Goal: Navigation & Orientation: Understand site structure

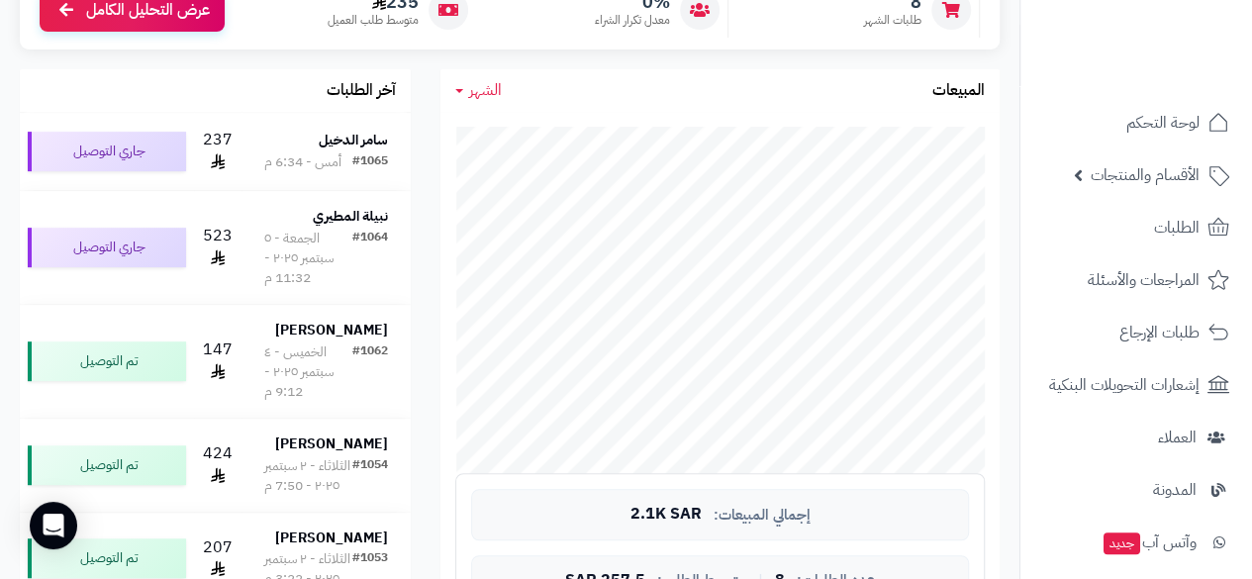
scroll to position [441, 0]
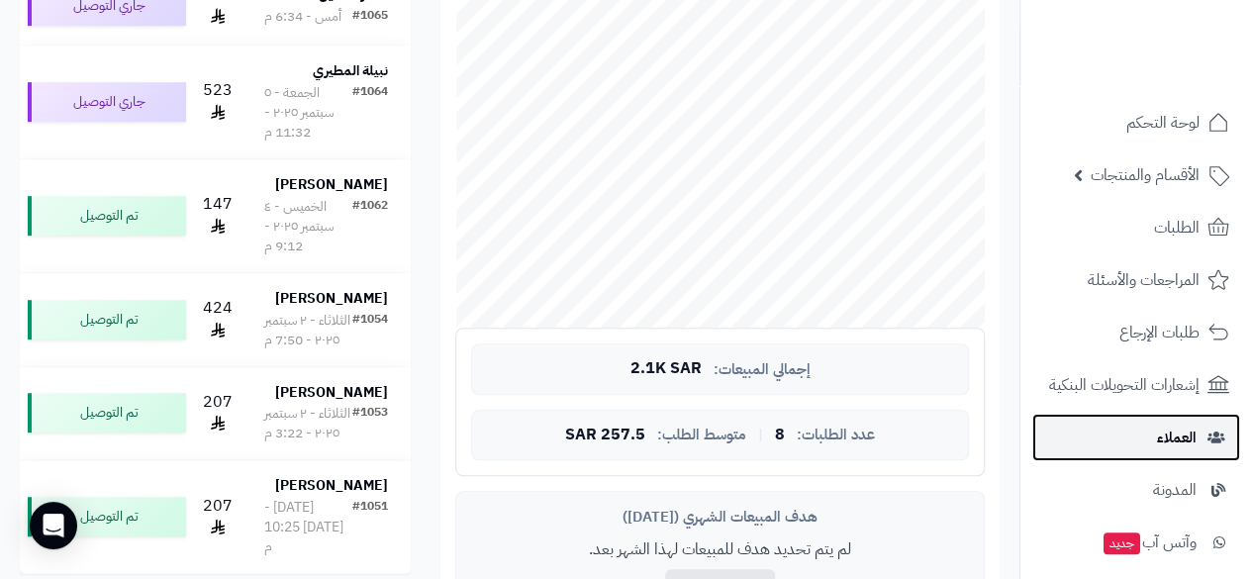
click at [1190, 441] on span "العملاء" at bounding box center [1177, 438] width 40 height 28
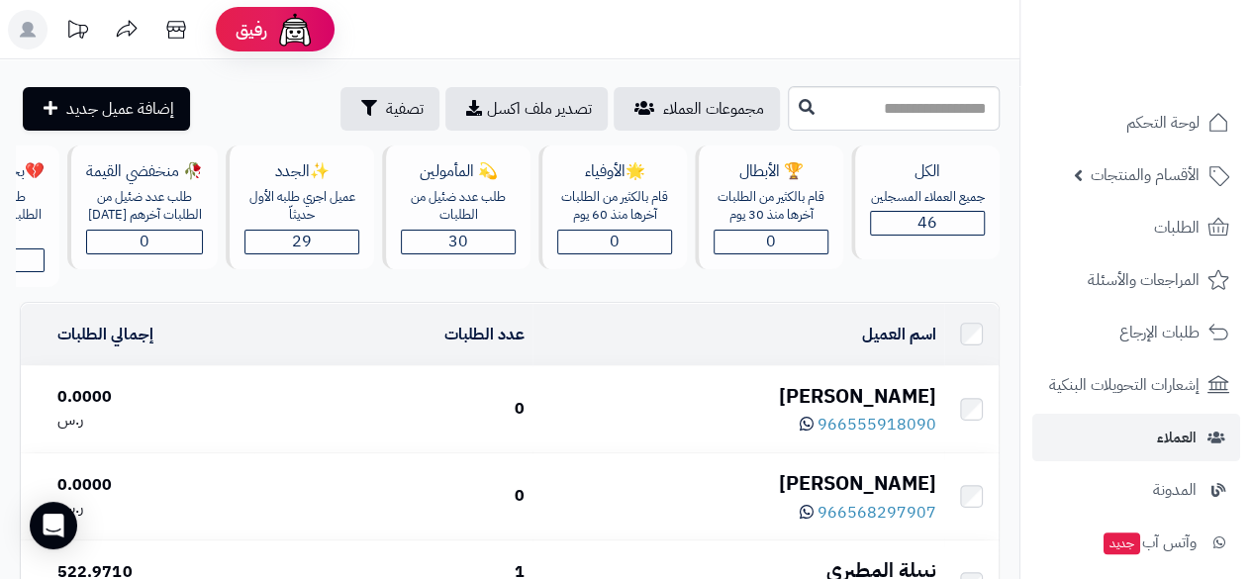
drag, startPoint x: 1017, startPoint y: 341, endPoint x: 1017, endPoint y: 381, distance: 40.6
drag, startPoint x: 1017, startPoint y: 381, endPoint x: 1018, endPoint y: 399, distance: 17.8
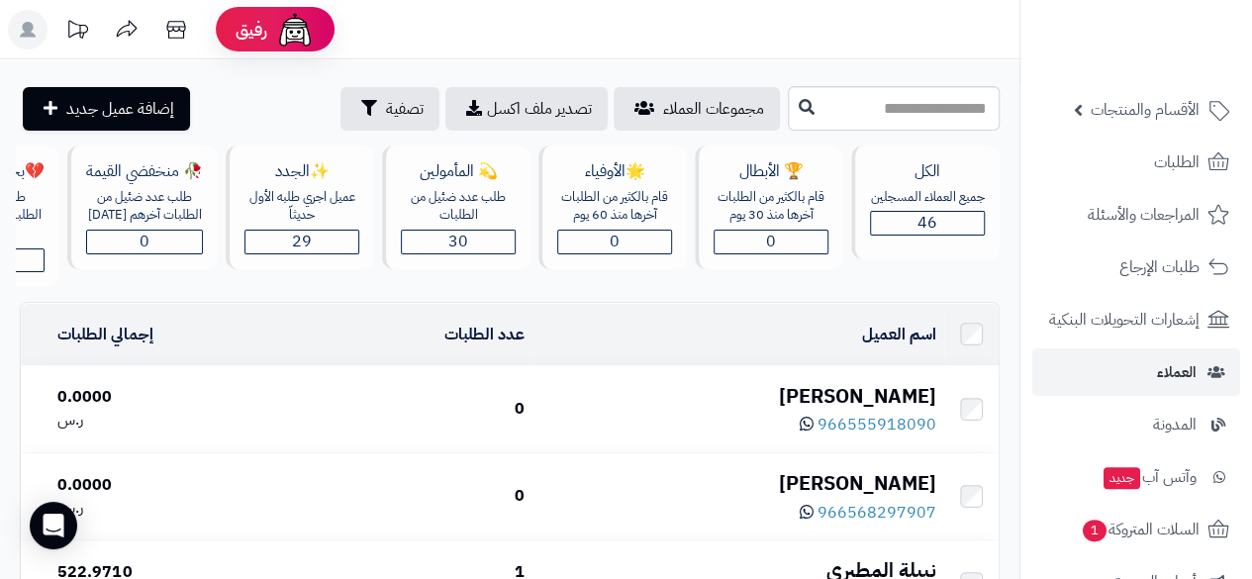
scroll to position [110, 0]
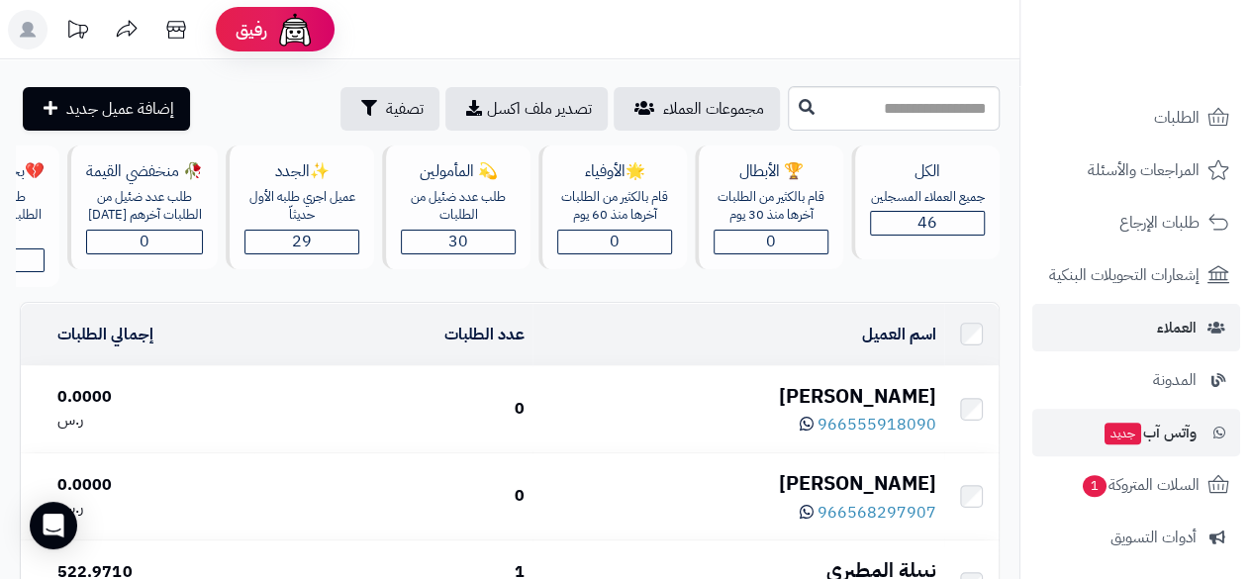
drag, startPoint x: 1026, startPoint y: 416, endPoint x: 1028, endPoint y: 444, distance: 27.8
click at [1028, 444] on li "وآتس آب جديد" at bounding box center [1137, 433] width 232 height 48
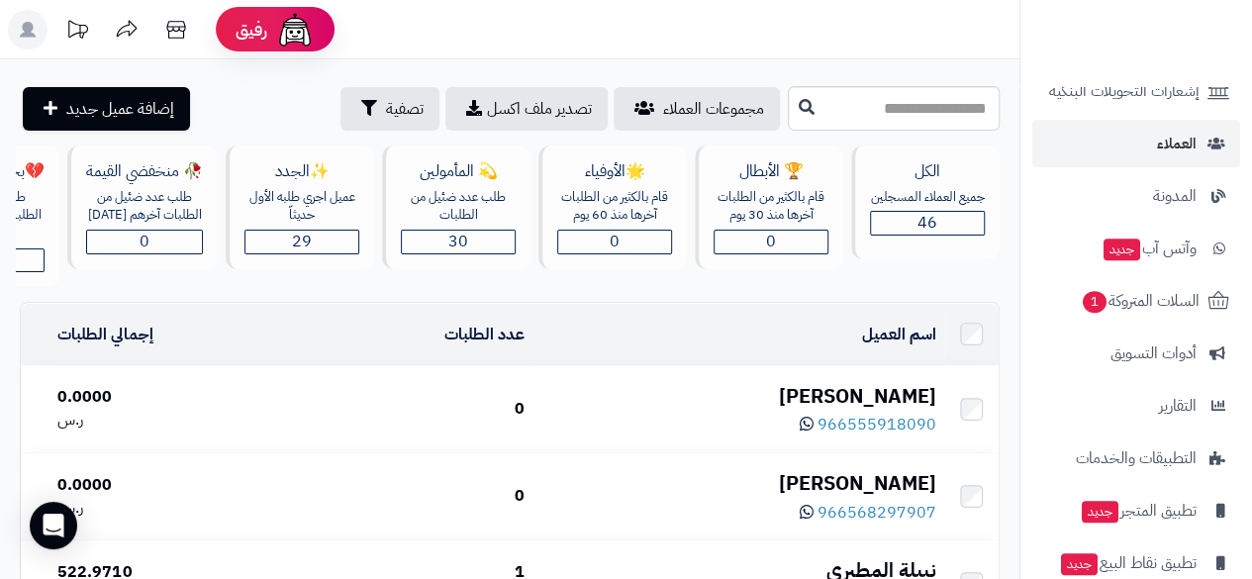
scroll to position [378, 0]
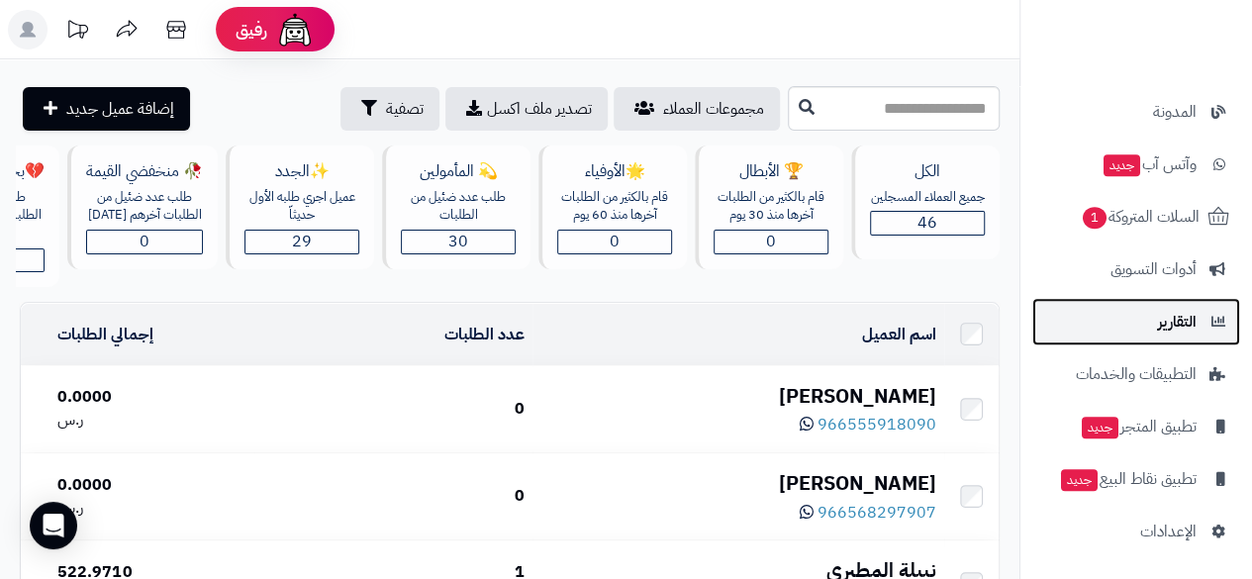
click at [1169, 323] on span "التقارير" at bounding box center [1177, 322] width 39 height 28
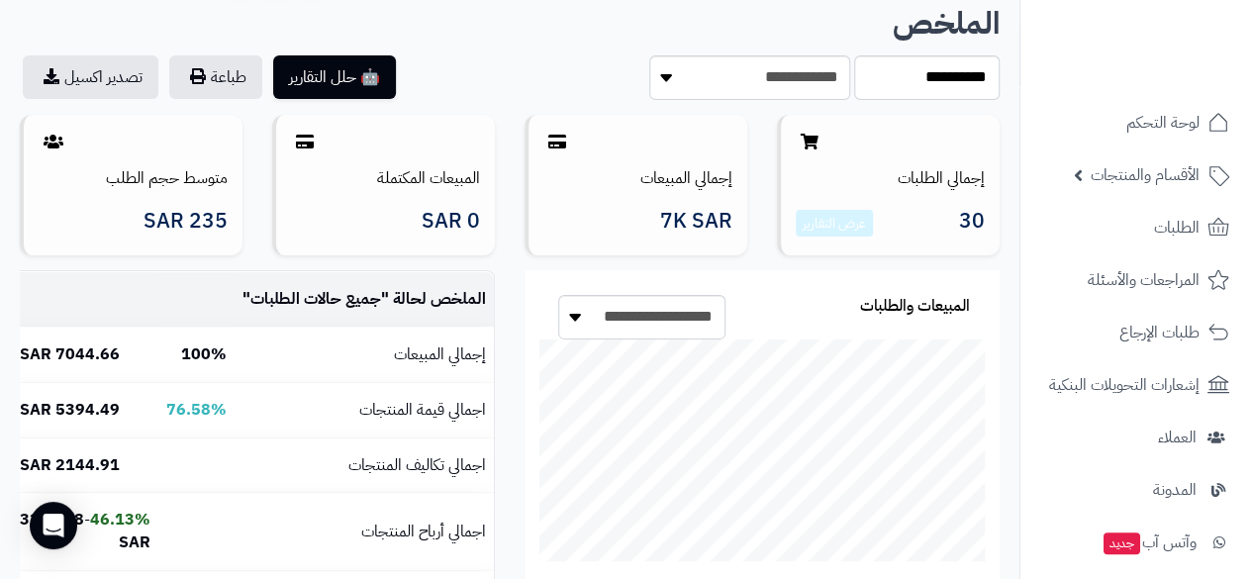
scroll to position [119, 0]
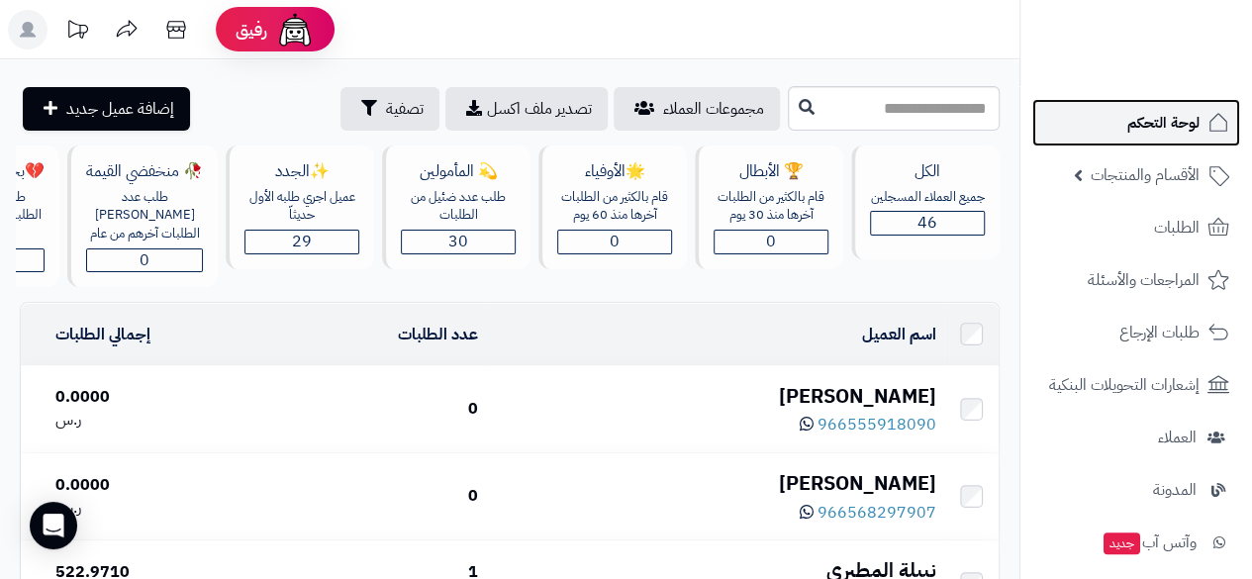
click at [1155, 126] on span "لوحة التحكم" at bounding box center [1164, 123] width 72 height 28
